Goal: Information Seeking & Learning: Learn about a topic

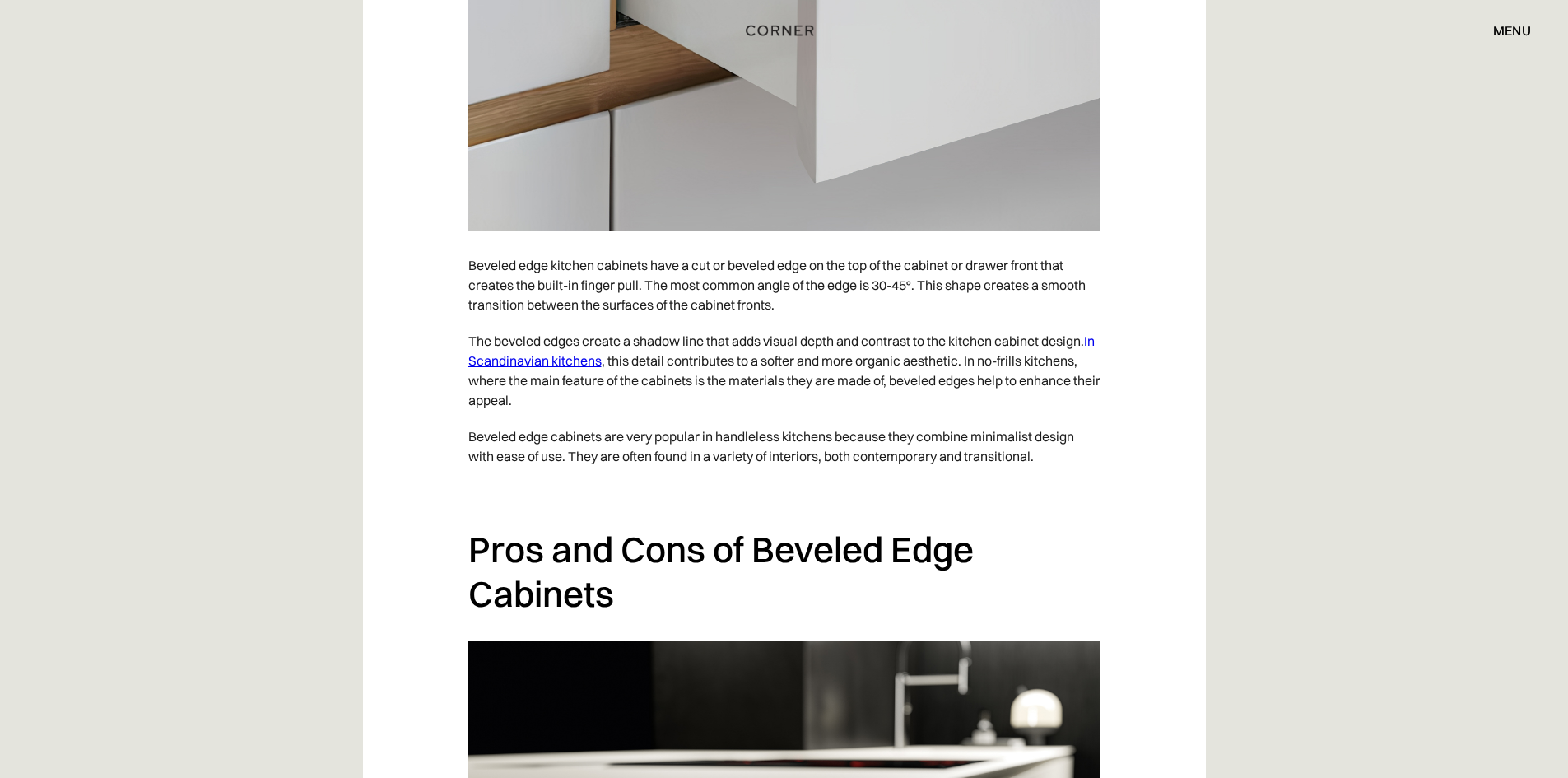
scroll to position [4197, 0]
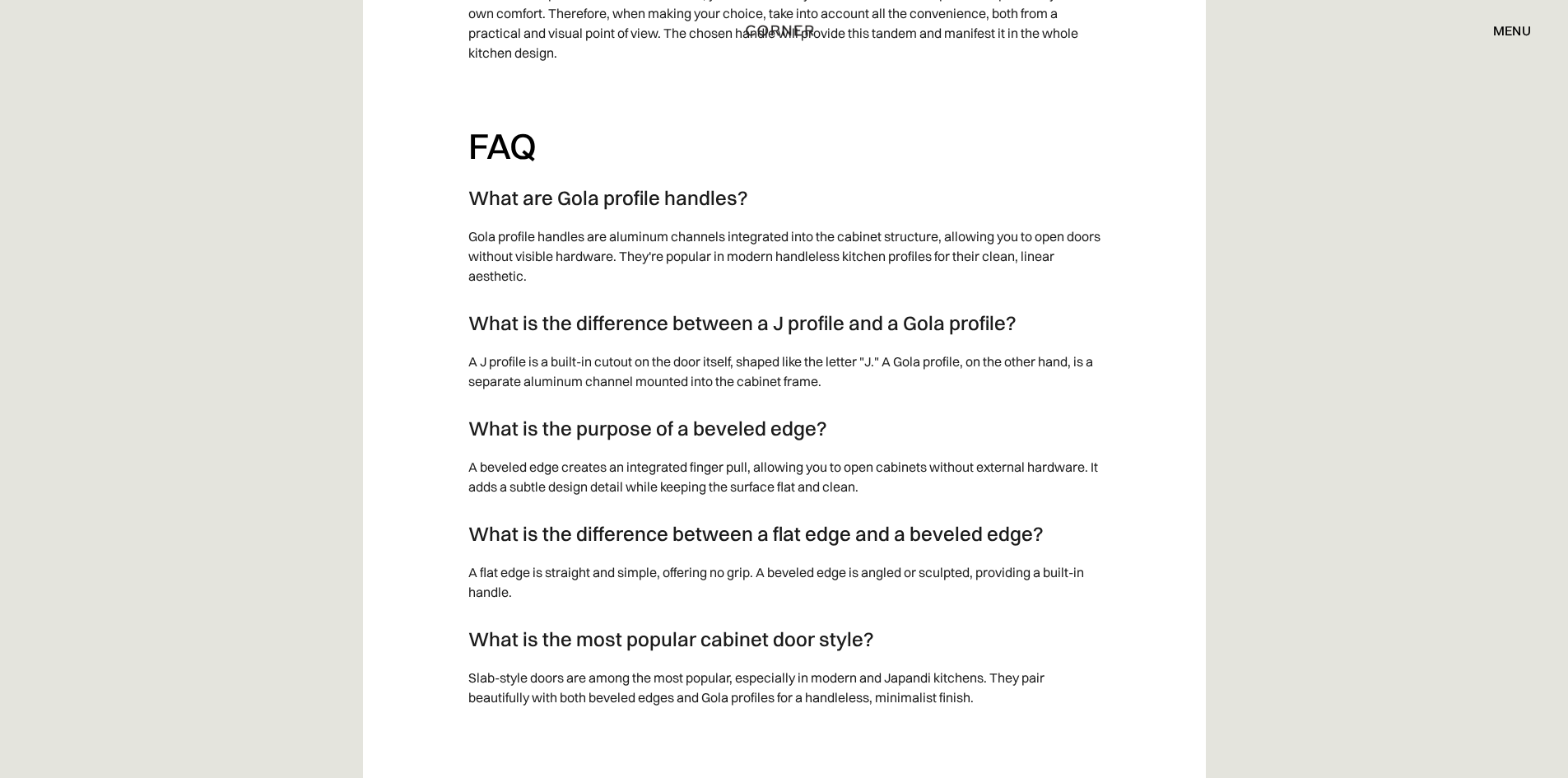
scroll to position [6747, 0]
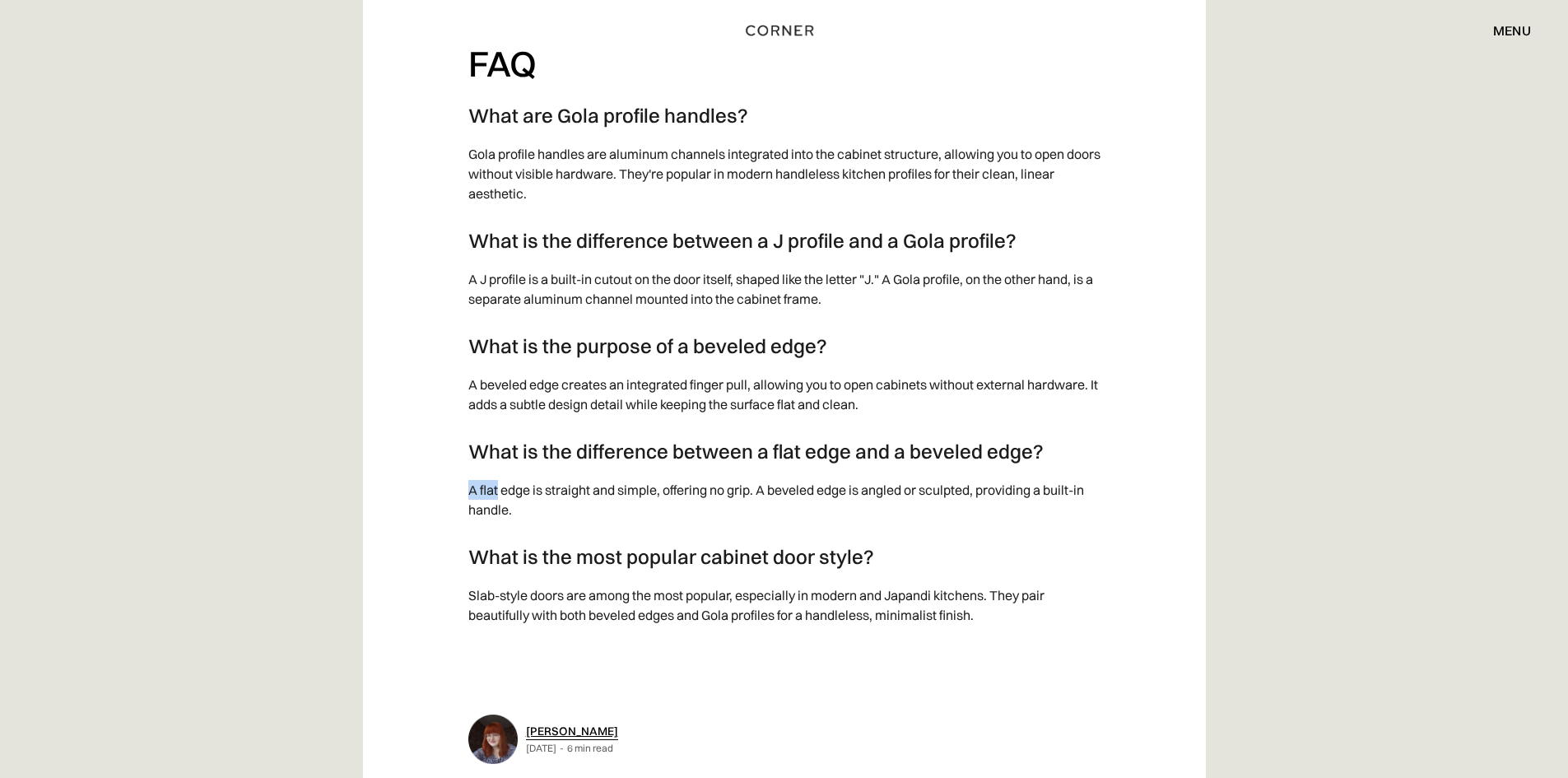
drag, startPoint x: 468, startPoint y: 495, endPoint x: 496, endPoint y: 514, distance: 33.8
click at [496, 514] on p "A flat edge is straight and simple, offering no grip. A beveled edge is angled …" at bounding box center [784, 499] width 632 height 56
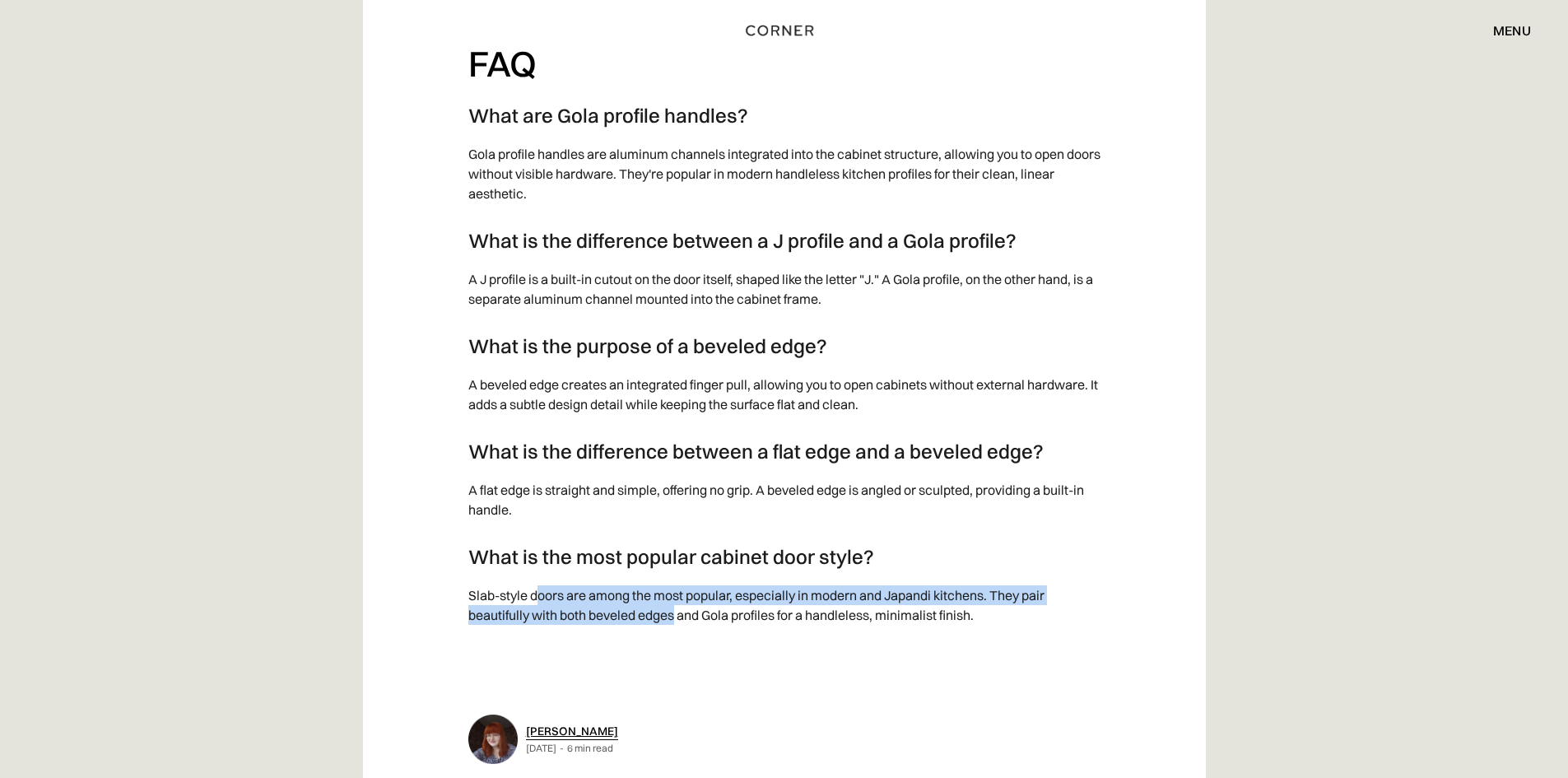
drag, startPoint x: 543, startPoint y: 605, endPoint x: 677, endPoint y: 636, distance: 137.5
click at [675, 632] on p "Slab-style doors are among the most popular, especially in modern and Japandi k…" at bounding box center [784, 605] width 632 height 56
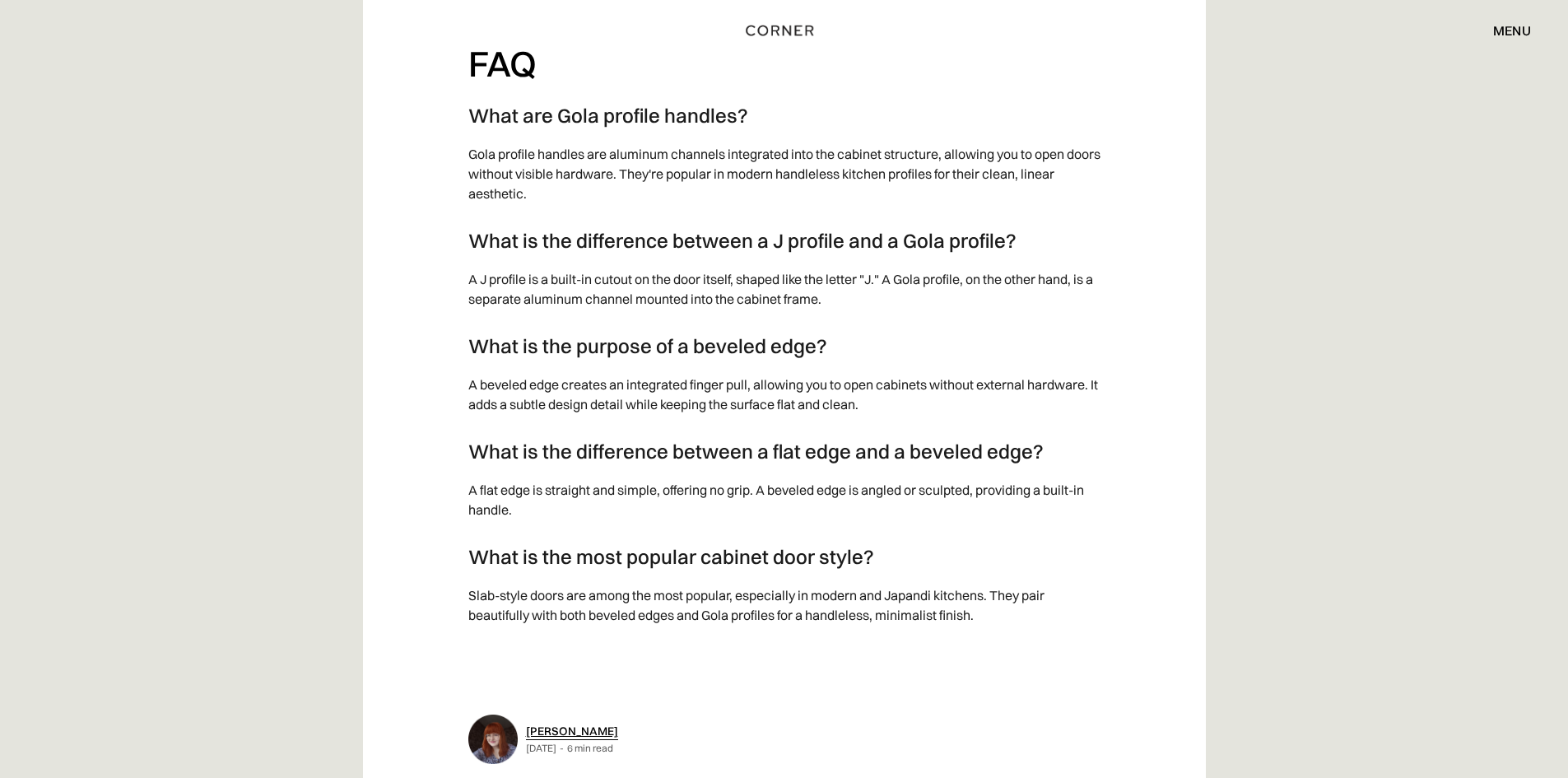
click at [677, 632] on p "Slab-style doors are among the most popular, especially in modern and Japandi k…" at bounding box center [784, 605] width 632 height 56
drag, startPoint x: 835, startPoint y: 633, endPoint x: 727, endPoint y: 616, distance: 109.3
click at [781, 622] on p "Slab-style doors are among the most popular, especially in modern and Japandi k…" at bounding box center [784, 605] width 632 height 56
click at [727, 616] on p "Slab-style doors are among the most popular, especially in modern and Japandi k…" at bounding box center [784, 605] width 632 height 56
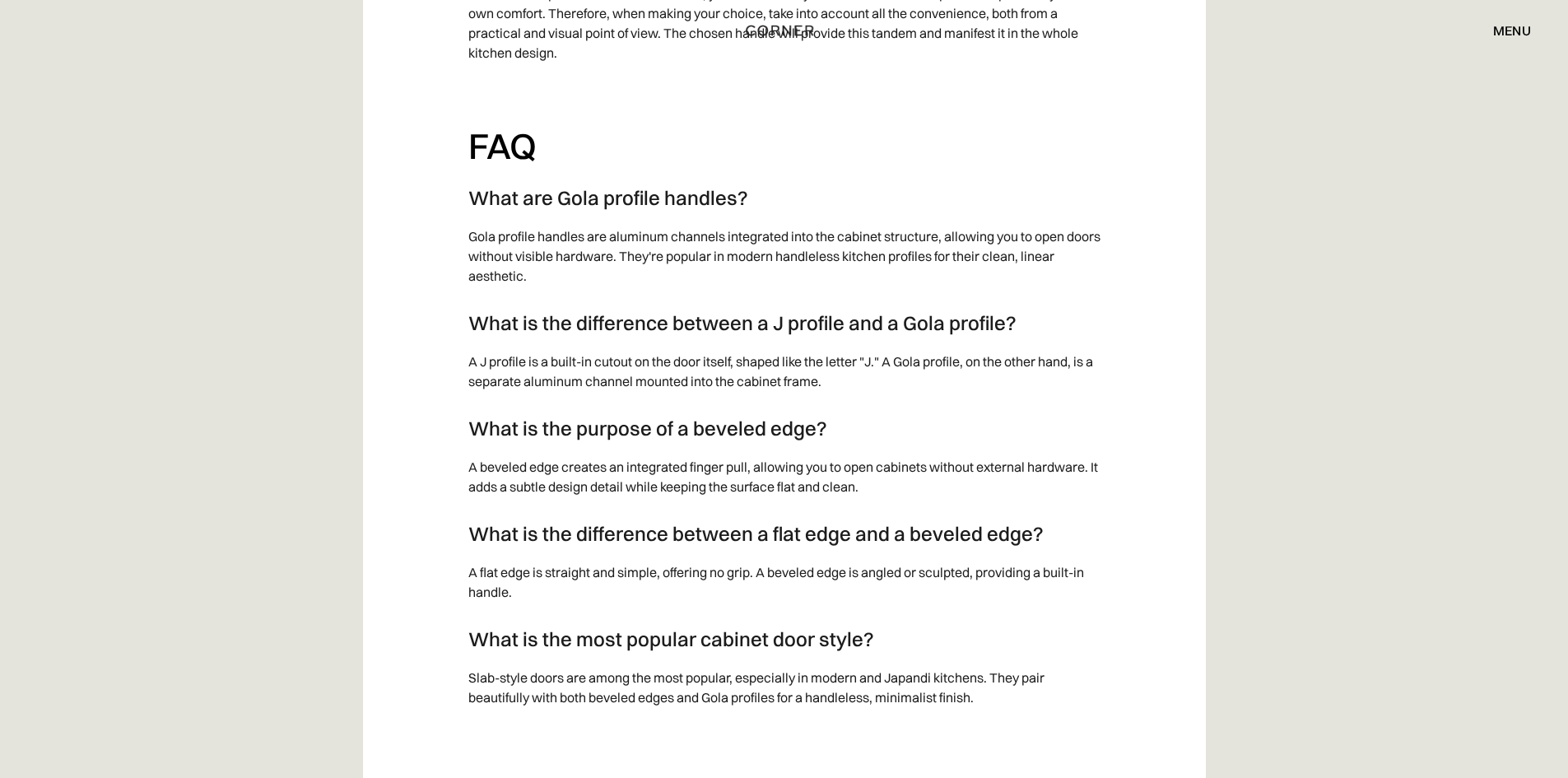
scroll to position [6583, 0]
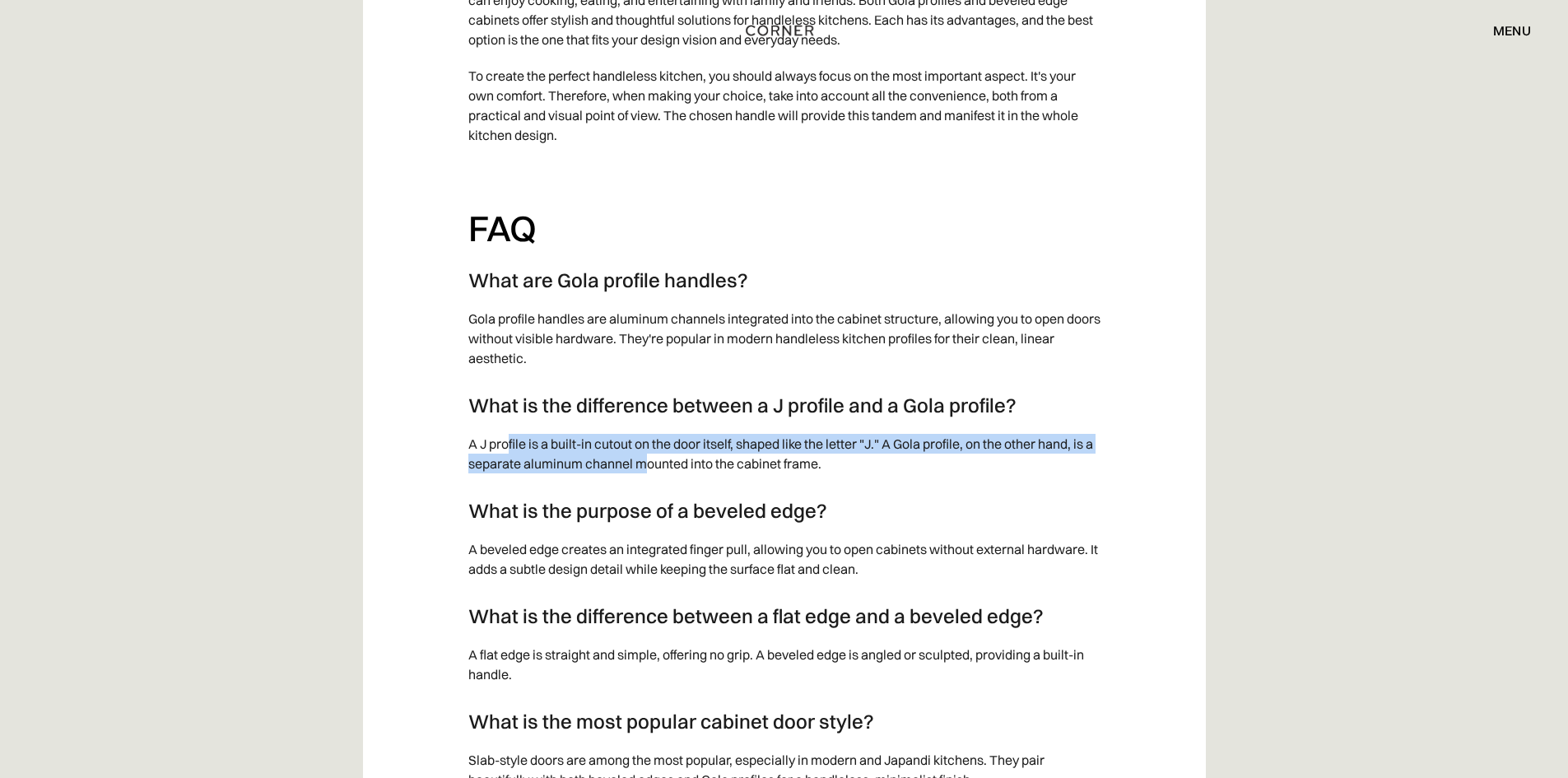
drag, startPoint x: 505, startPoint y: 458, endPoint x: 642, endPoint y: 480, distance: 138.8
click at [642, 480] on p "A J profile is a built-in cutout on the door itself, shaped like the letter "J.…" at bounding box center [784, 454] width 632 height 56
drag, startPoint x: 589, startPoint y: 461, endPoint x: 681, endPoint y: 475, distance: 93.1
click at [681, 475] on p "A J profile is a built-in cutout on the door itself, shaped like the letter "J.…" at bounding box center [784, 454] width 632 height 56
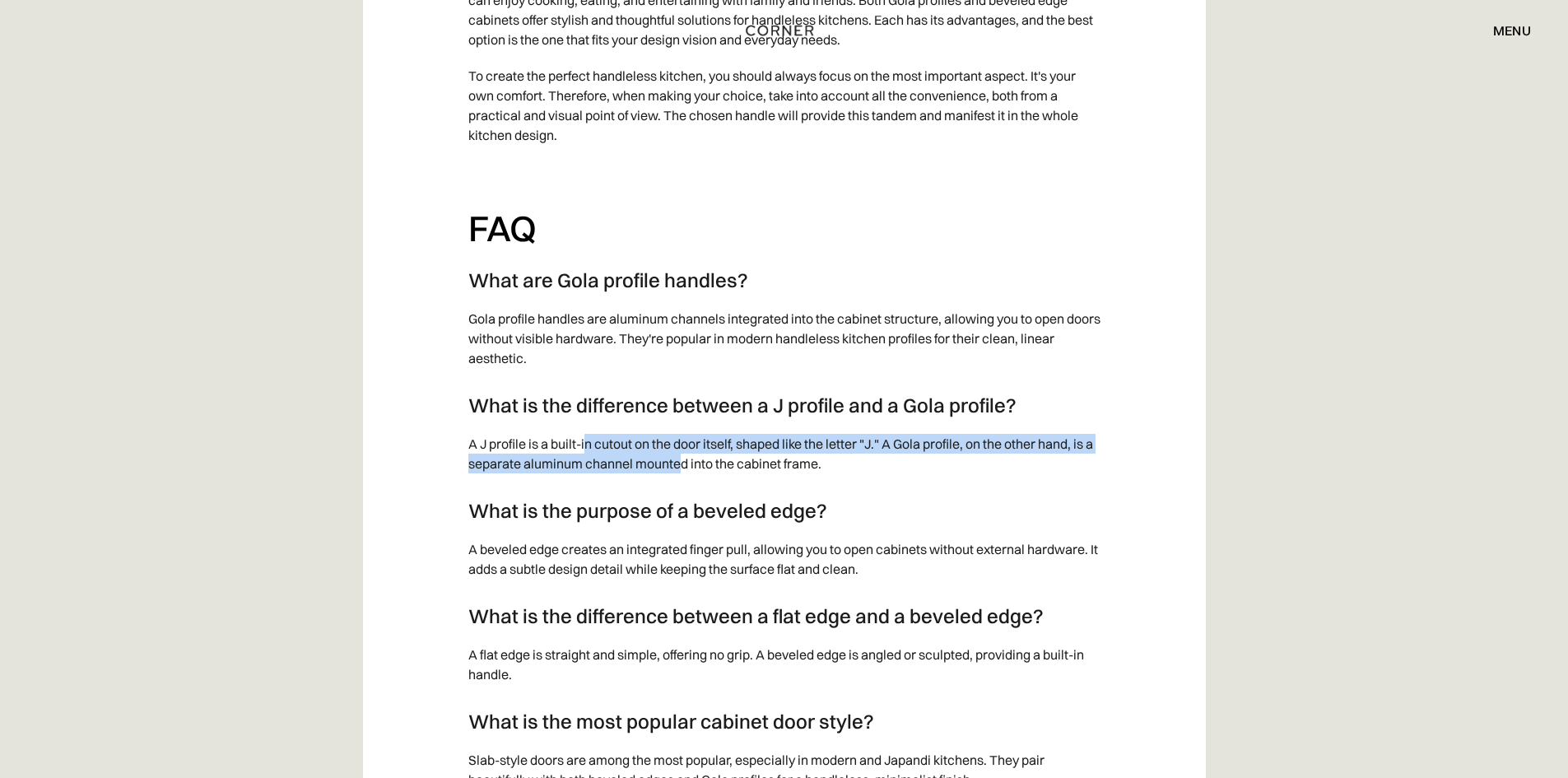
click at [681, 475] on p "A J profile is a built-in cutout on the door itself, shaped like the letter "J.…" at bounding box center [784, 454] width 632 height 56
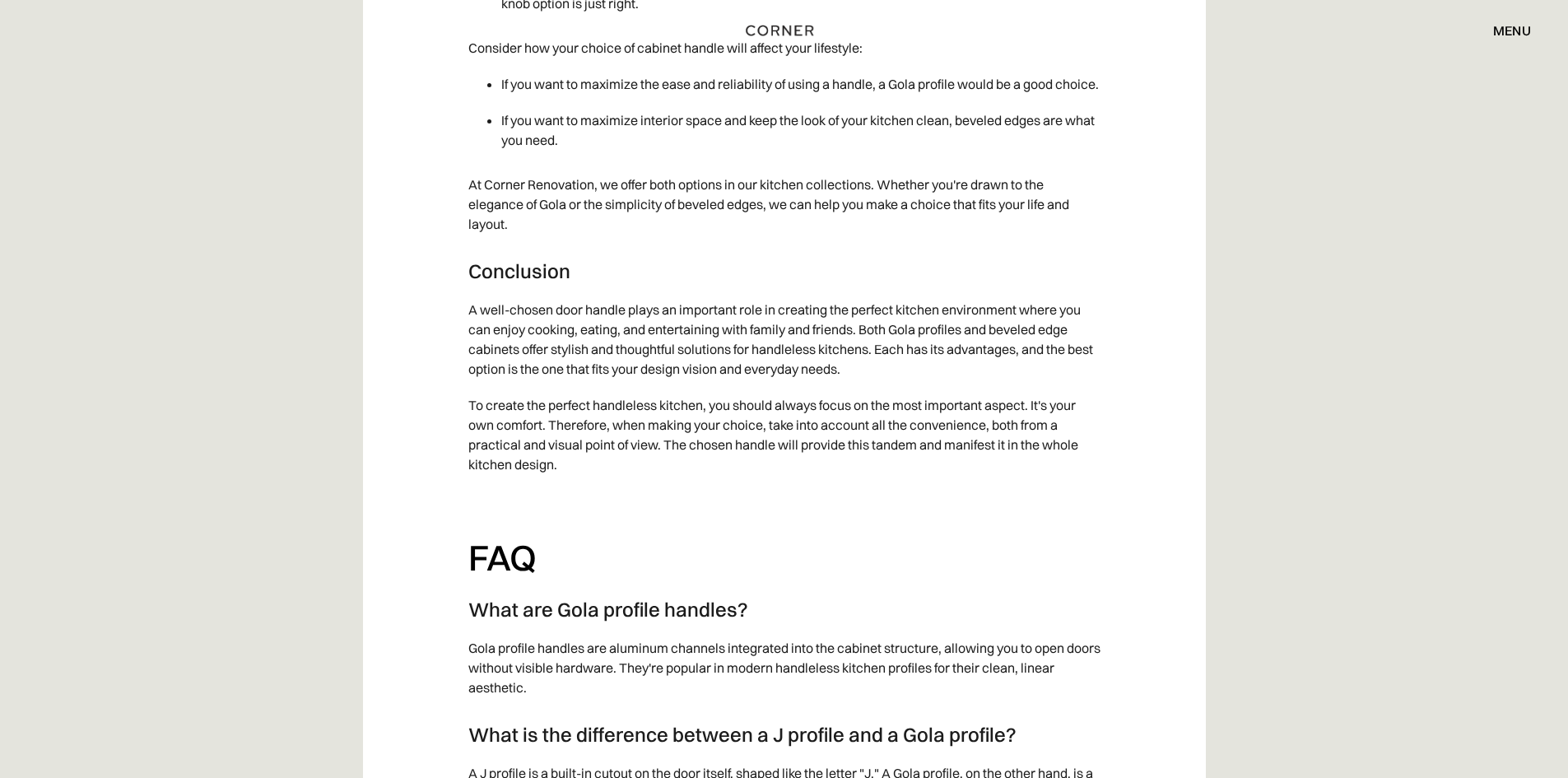
scroll to position [6171, 0]
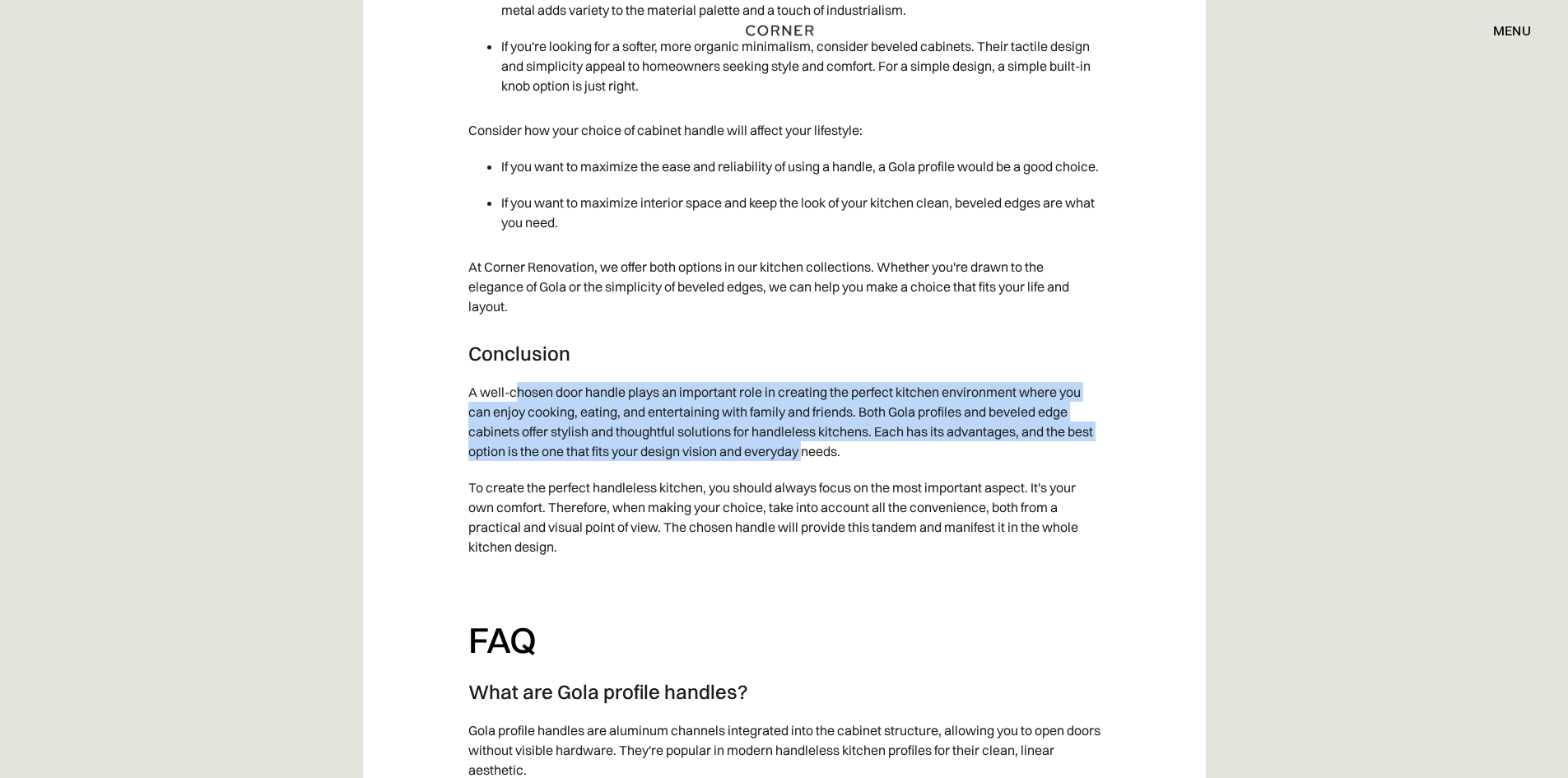
drag, startPoint x: 519, startPoint y: 413, endPoint x: 837, endPoint y: 470, distance: 323.1
click at [837, 469] on p "A well-chosen door handle plays an important role in creating the perfect kitch…" at bounding box center [784, 421] width 632 height 95
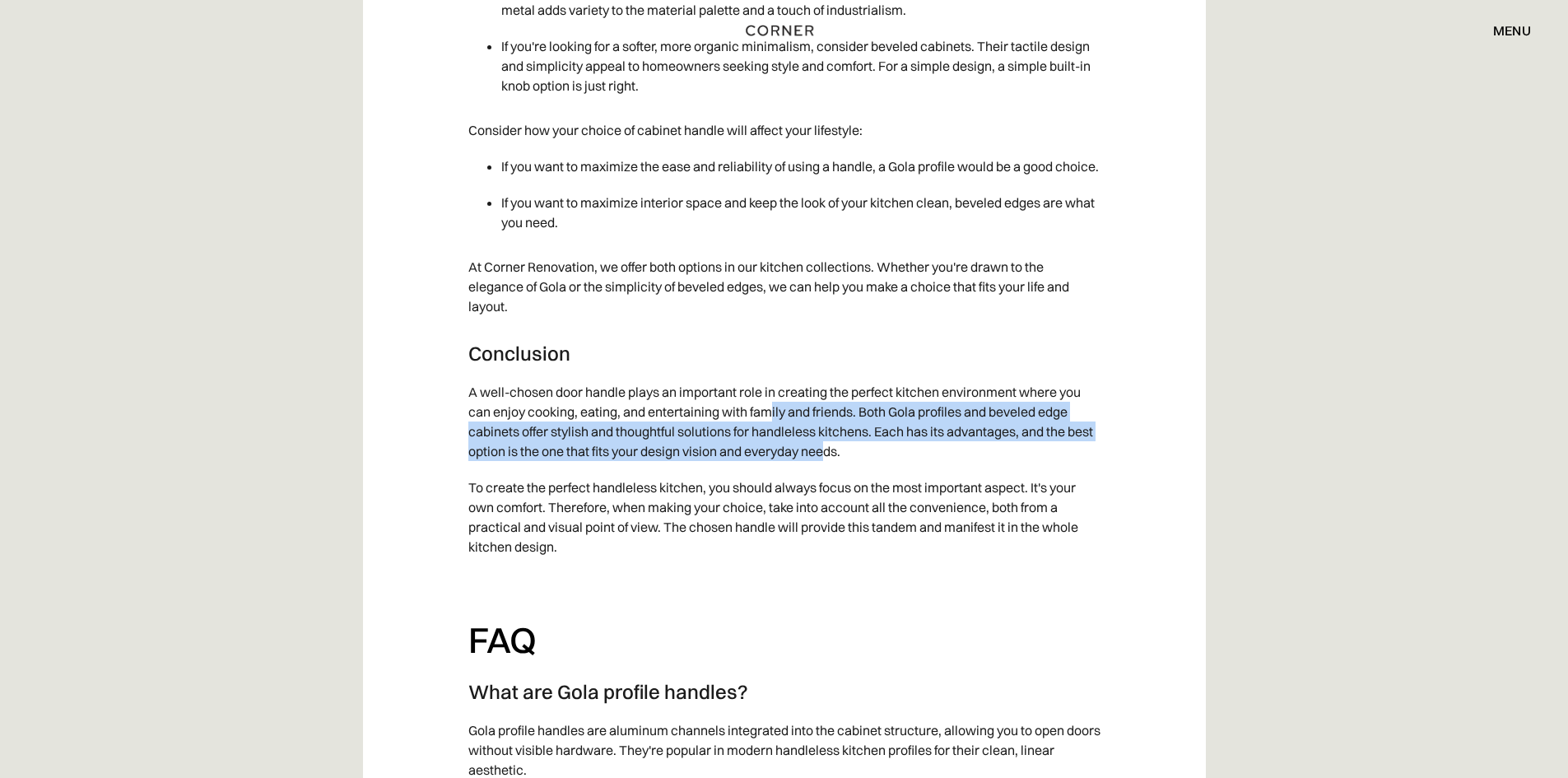
drag, startPoint x: 853, startPoint y: 469, endPoint x: 769, endPoint y: 426, distance: 94.4
click at [769, 426] on p "A well-chosen door handle plays an important role in creating the perfect kitch…" at bounding box center [784, 421] width 632 height 95
click at [768, 426] on p "A well-chosen door handle plays an important role in creating the perfect kitch…" at bounding box center [784, 421] width 632 height 95
drag, startPoint x: 607, startPoint y: 422, endPoint x: 704, endPoint y: 465, distance: 106.1
click at [704, 465] on p "A well-chosen door handle plays an important role in creating the perfect kitch…" at bounding box center [784, 421] width 632 height 95
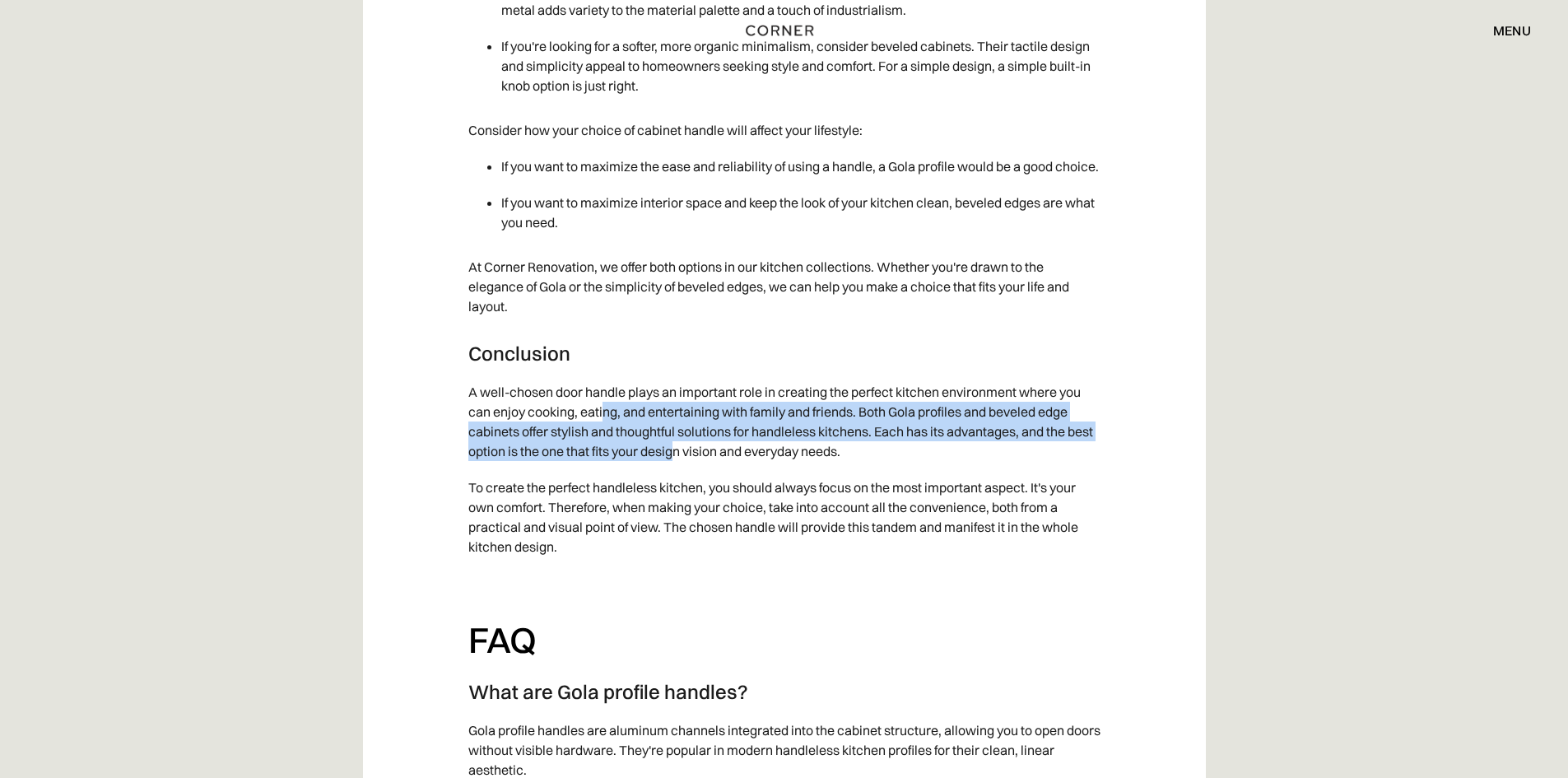
click at [705, 465] on p "A well-chosen door handle plays an important role in creating the perfect kitch…" at bounding box center [784, 421] width 632 height 95
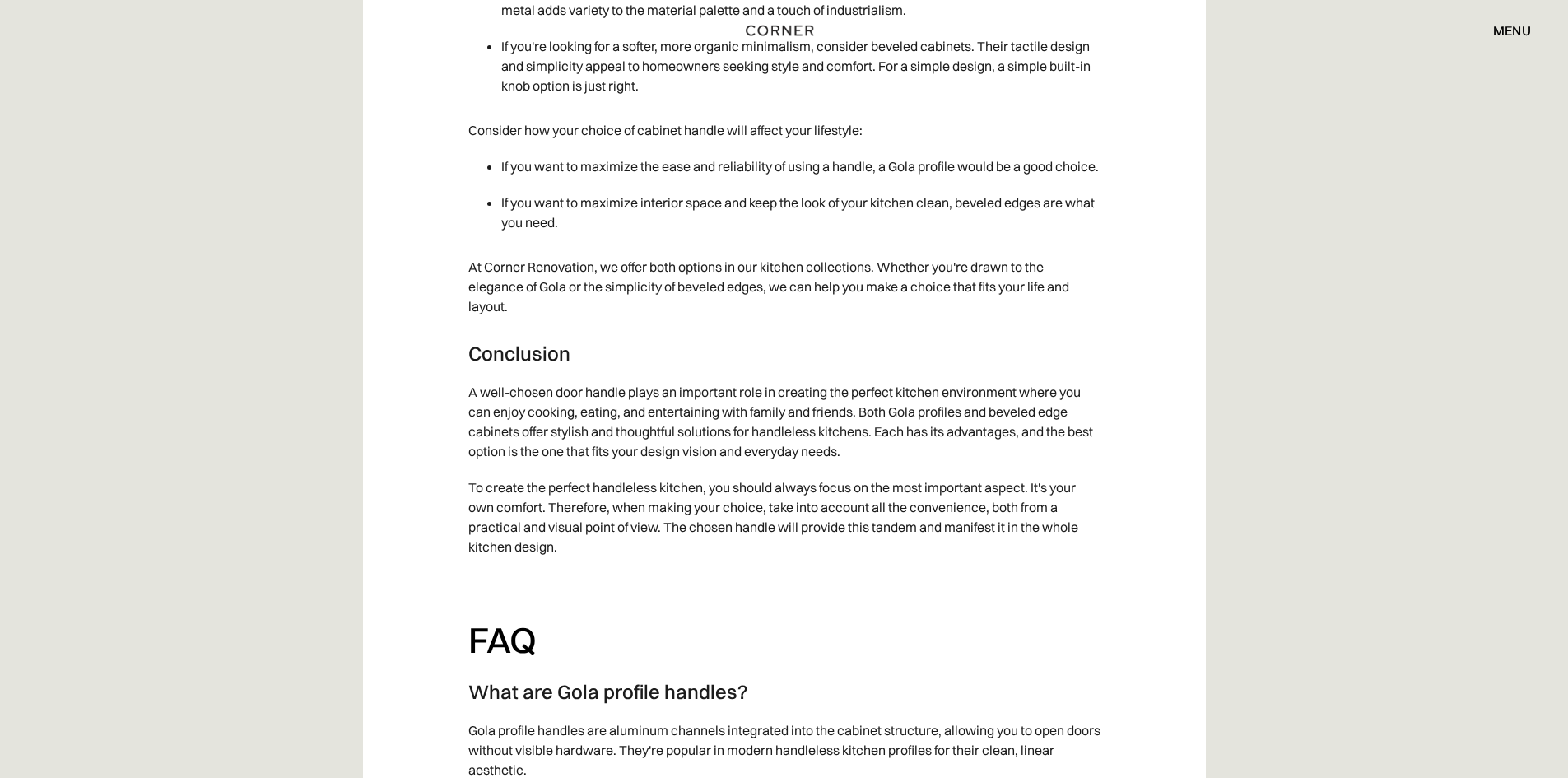
click at [562, 437] on p "A well-chosen door handle plays an important role in creating the perfect kitch…" at bounding box center [784, 421] width 632 height 95
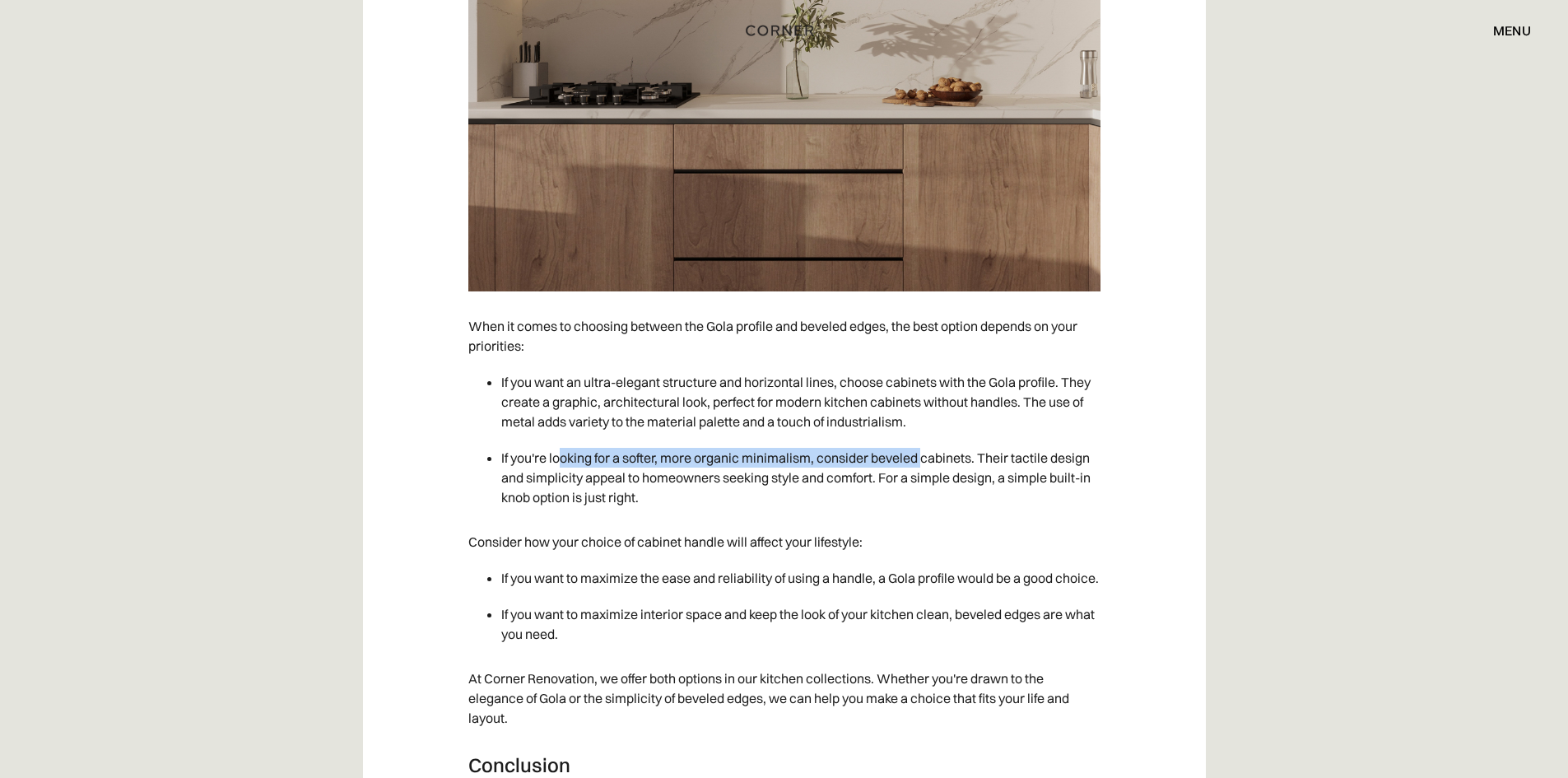
drag, startPoint x: 557, startPoint y: 459, endPoint x: 930, endPoint y: 461, distance: 373.0
click at [928, 461] on li "If you're looking for a softer, more organic minimalism, consider beveled cabin…" at bounding box center [801, 477] width 600 height 76
click at [932, 461] on li "If you're looking for a softer, more organic minimalism, consider beveled cabin…" at bounding box center [801, 477] width 600 height 76
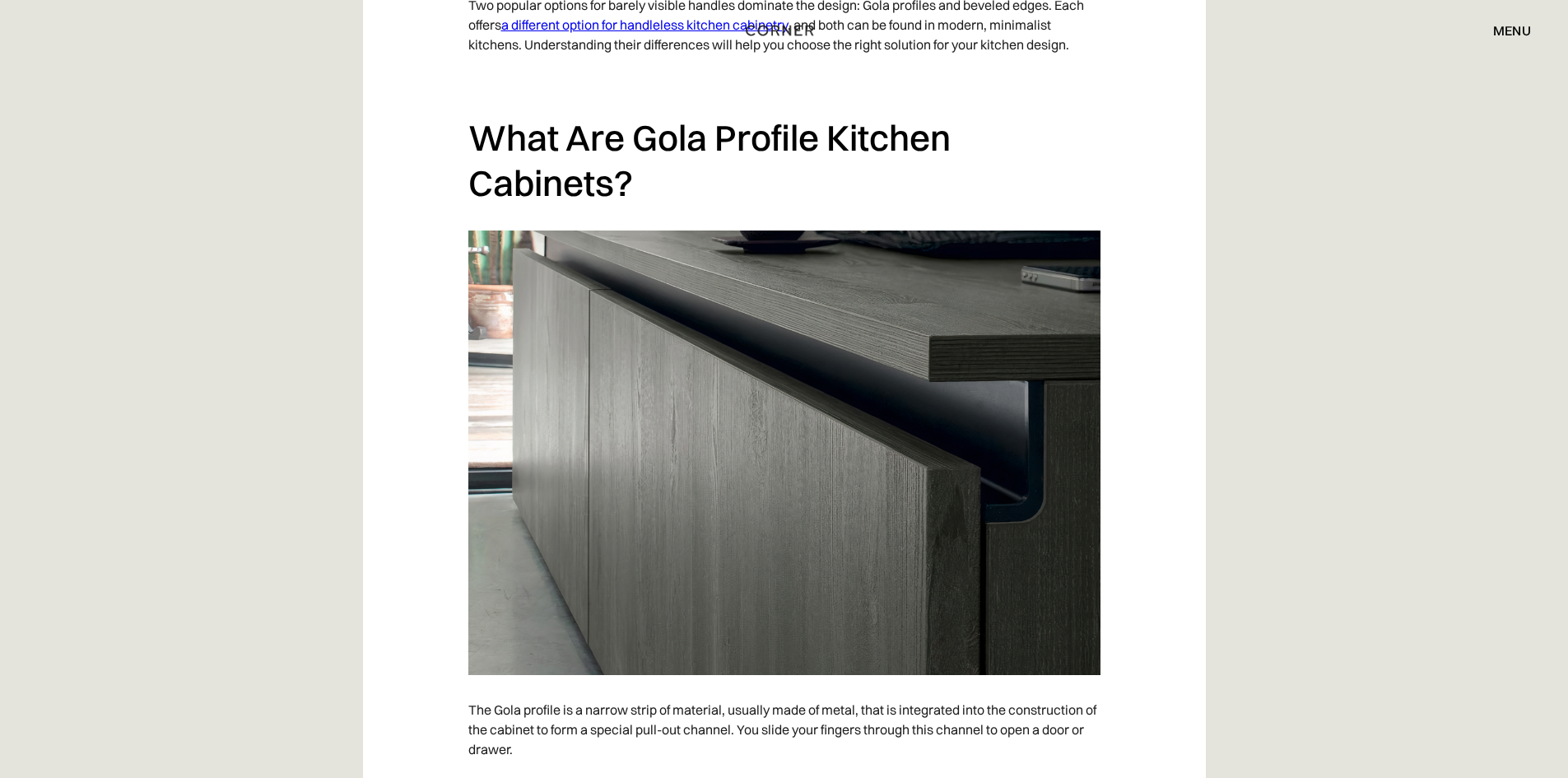
scroll to position [987, 0]
